Goal: Information Seeking & Learning: Learn about a topic

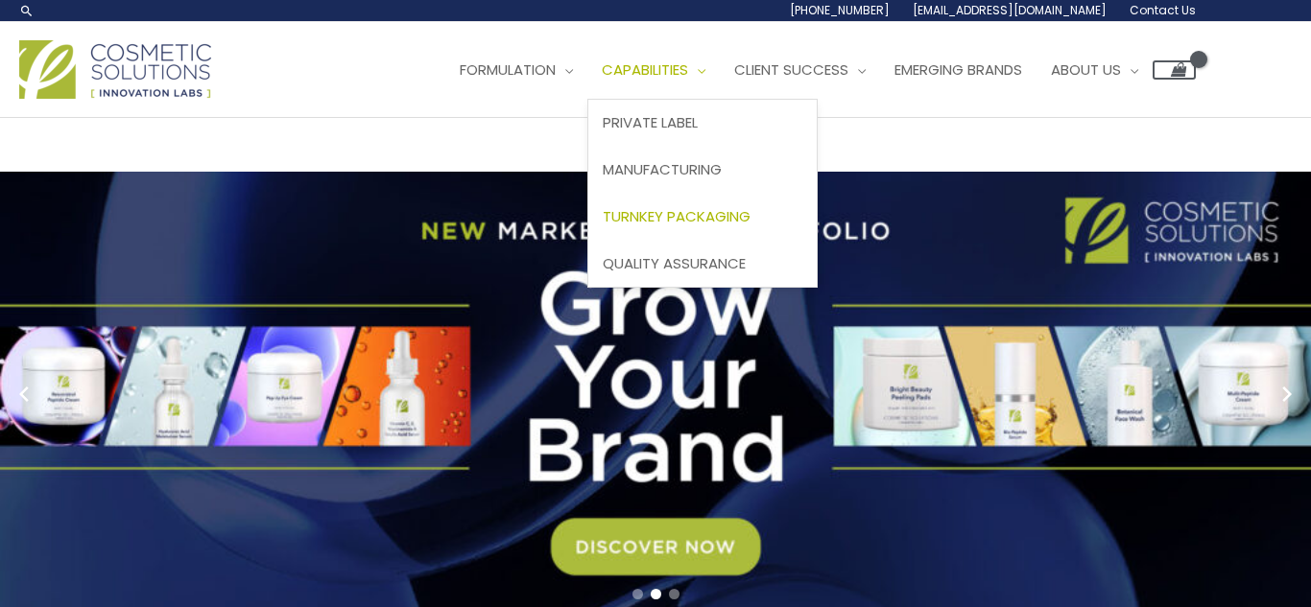
click at [603, 226] on span "Turnkey Packaging" at bounding box center [677, 216] width 148 height 20
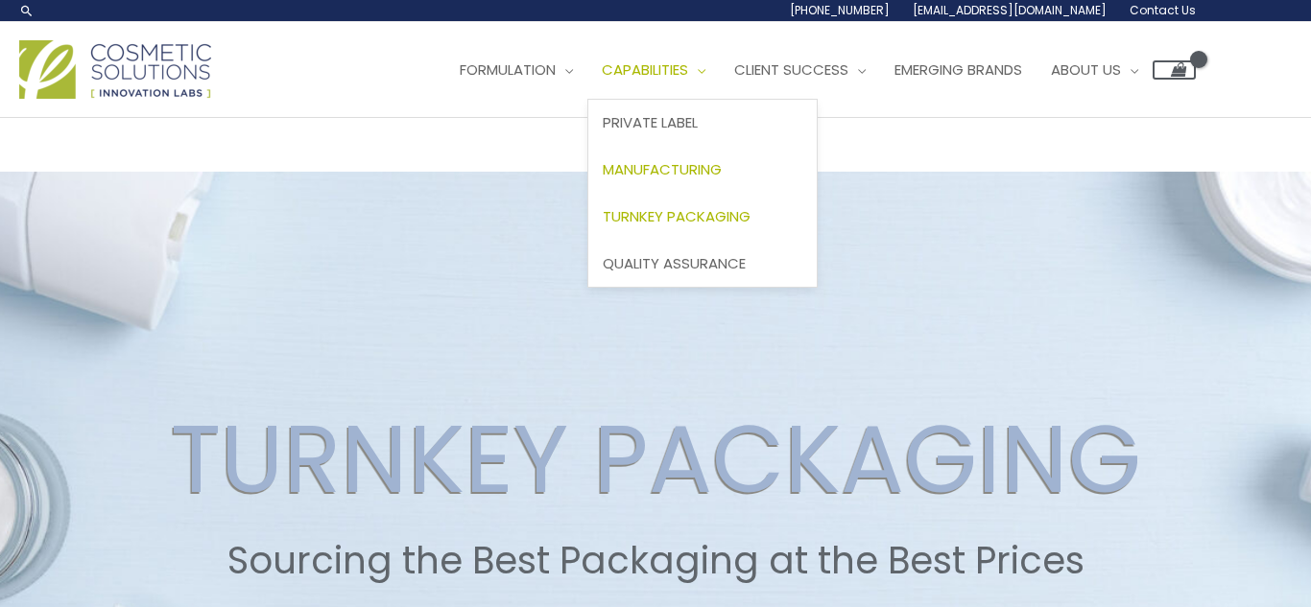
click at [603, 179] on span "Manufacturing" at bounding box center [662, 169] width 119 height 20
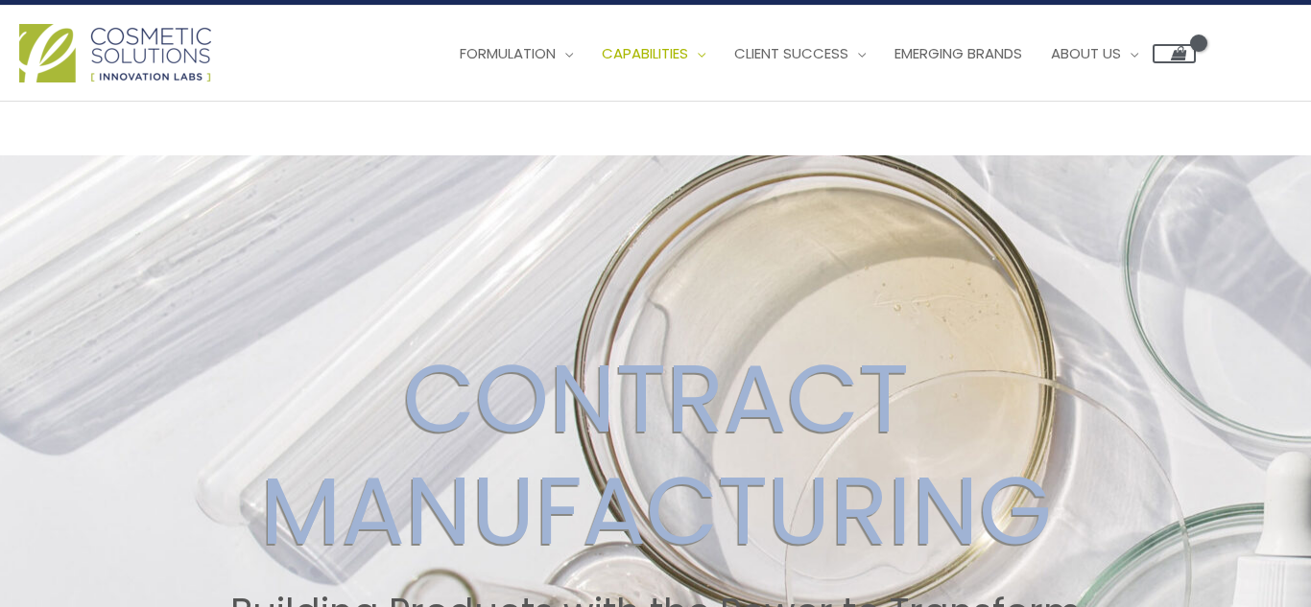
scroll to position [11, 0]
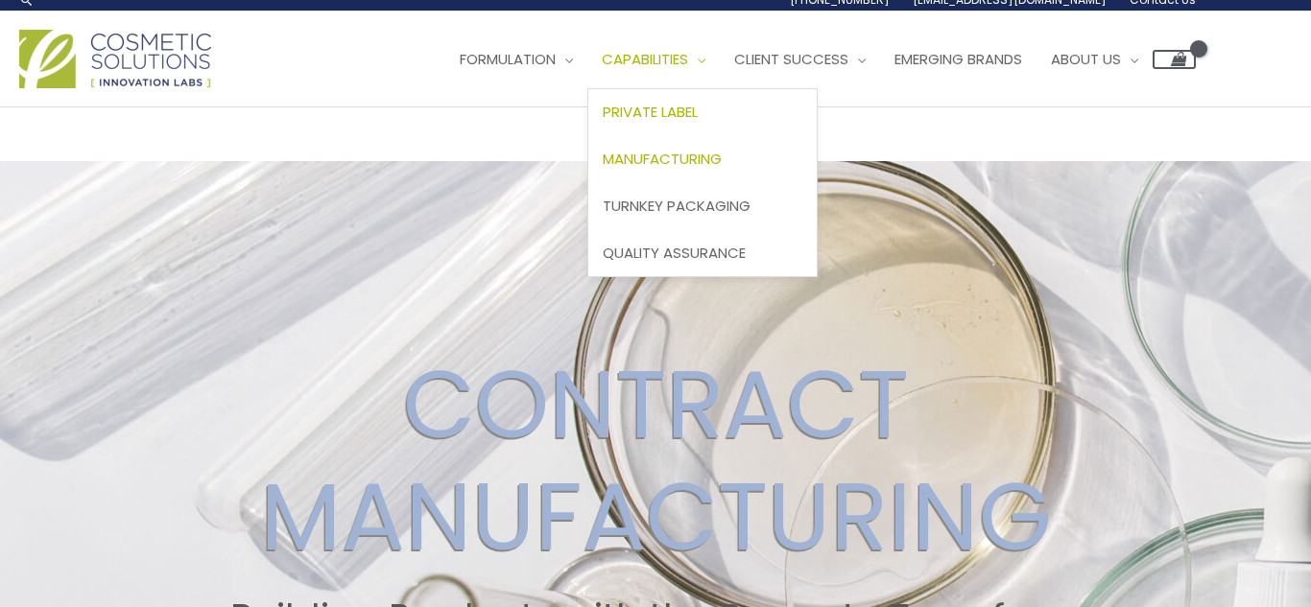
click at [603, 122] on span "Private Label" at bounding box center [650, 112] width 95 height 20
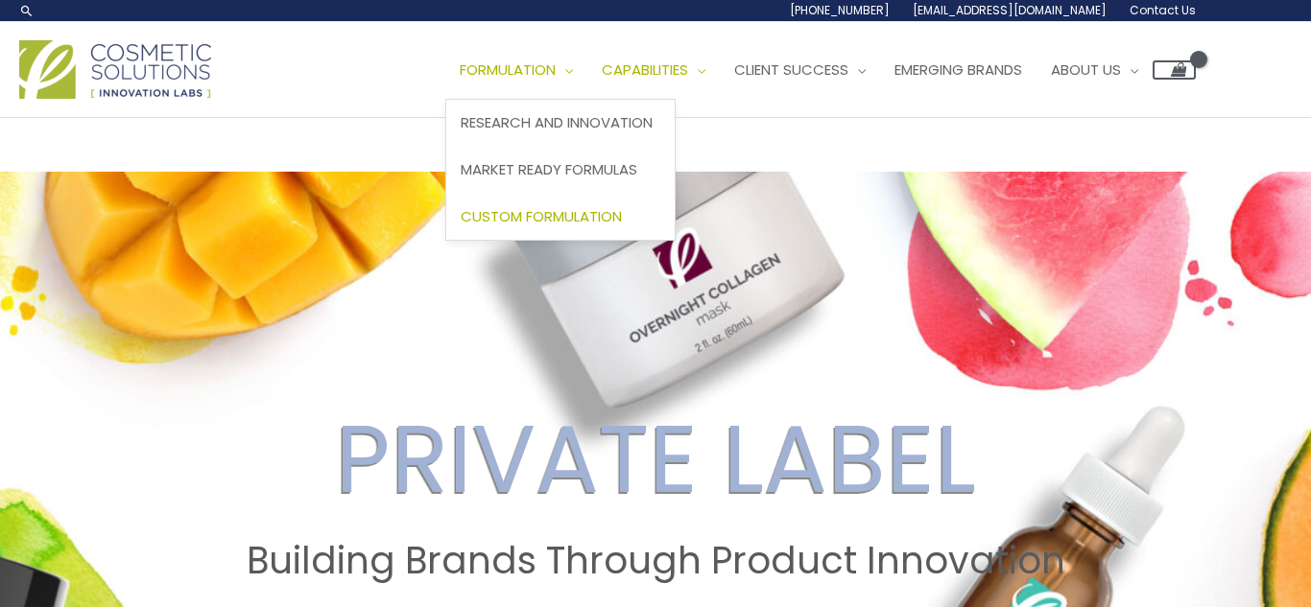
click at [461, 226] on span "Custom Formulation" at bounding box center [541, 216] width 161 height 20
